Goal: Find specific fact: Find specific page/section

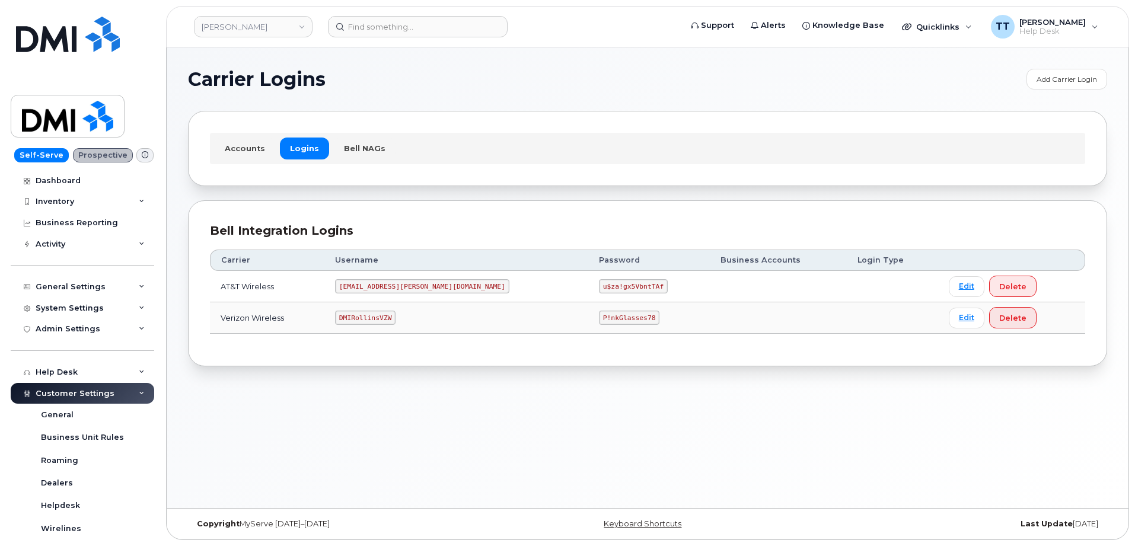
click at [379, 318] on code "DMIRollinsVZW" at bounding box center [365, 318] width 60 height 14
copy code "DMIRollinsVZW"
click at [599, 317] on code "P!nkGlasses78" at bounding box center [629, 318] width 60 height 14
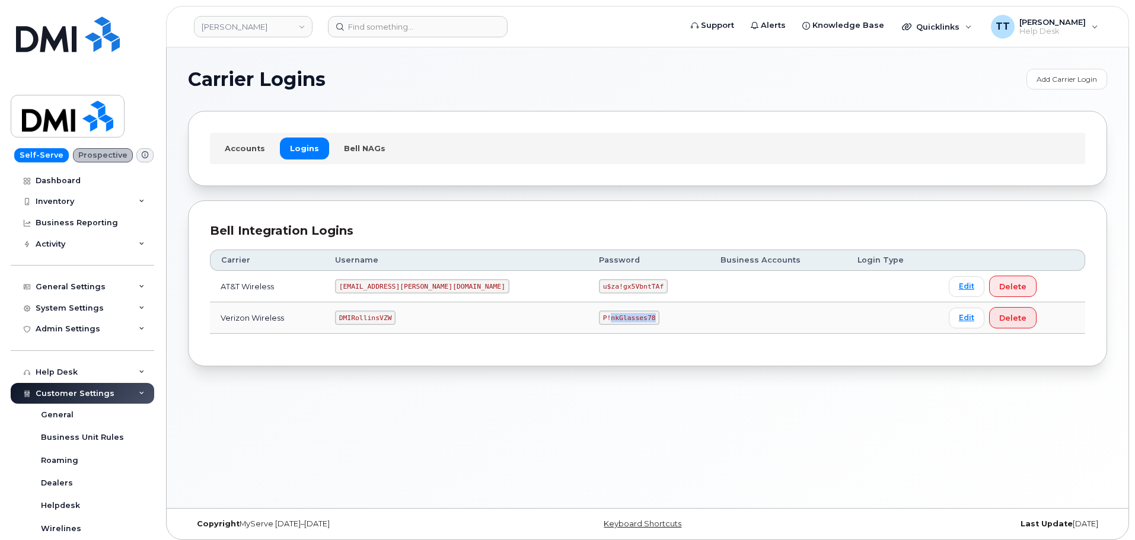
click at [599, 317] on code "P!nkGlasses78" at bounding box center [629, 318] width 60 height 14
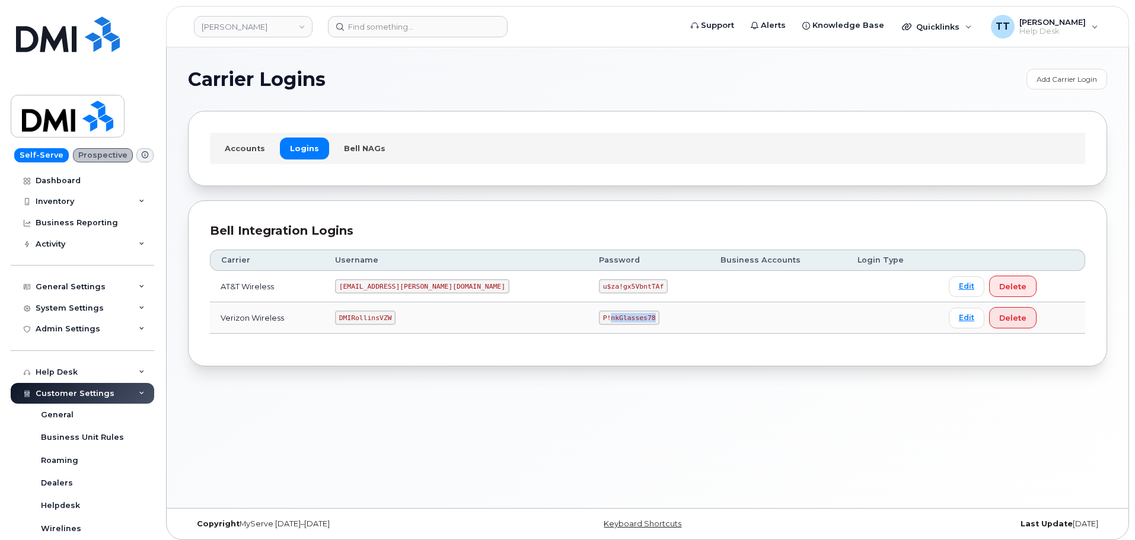
drag, startPoint x: 552, startPoint y: 317, endPoint x: 541, endPoint y: 319, distance: 10.8
click at [599, 319] on code "P!nkGlasses78" at bounding box center [629, 318] width 60 height 14
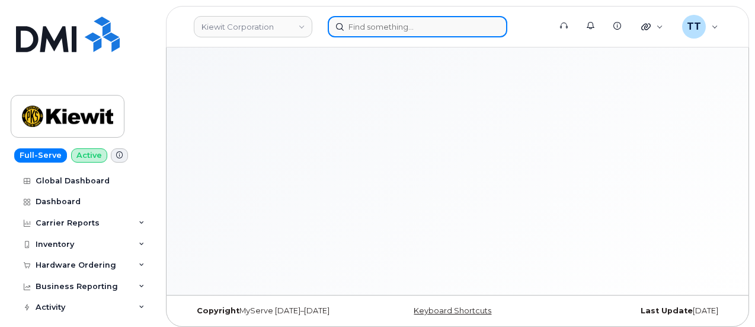
click at [389, 29] on input at bounding box center [418, 26] width 180 height 21
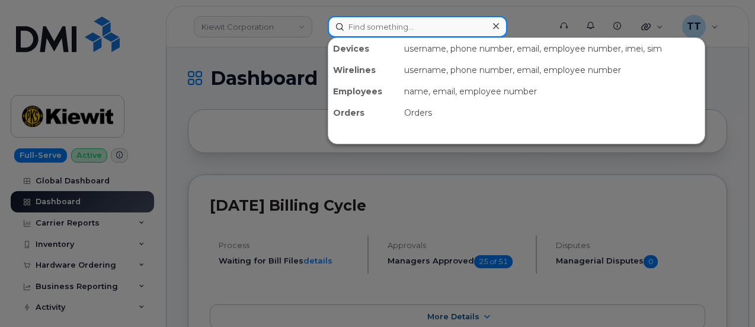
paste input "[PHONE_NUMBER]"
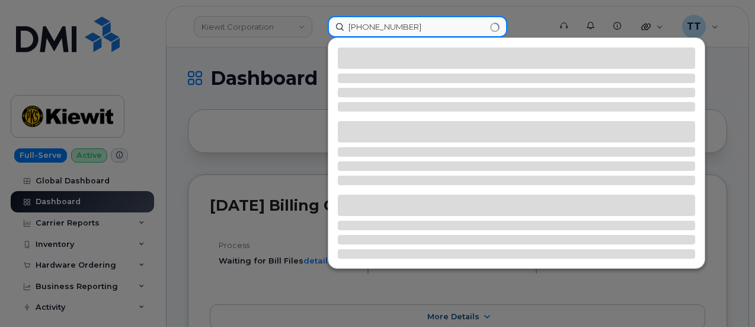
type input "[PHONE_NUMBER]"
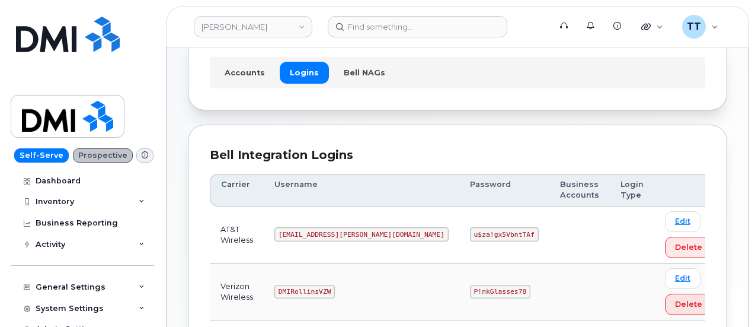
scroll to position [119, 0]
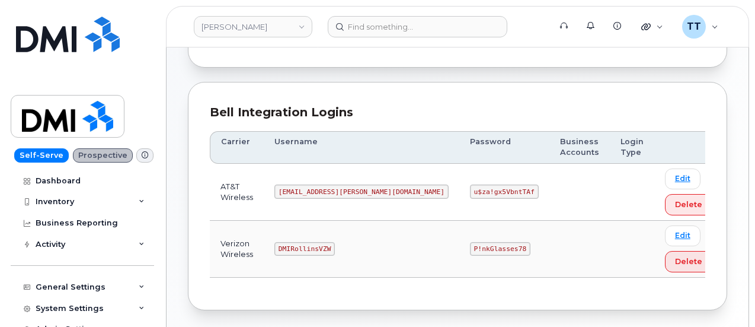
click at [470, 246] on code "P!nkGlasses78" at bounding box center [500, 249] width 60 height 14
copy code "P!nkGlasses78"
